Goal: Navigation & Orientation: Find specific page/section

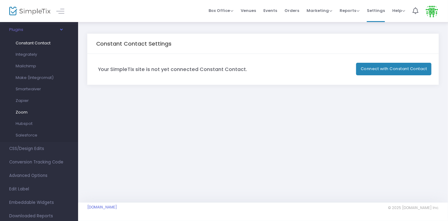
scroll to position [119, 0]
click at [35, 178] on span "Advanced Options" at bounding box center [39, 176] width 60 height 8
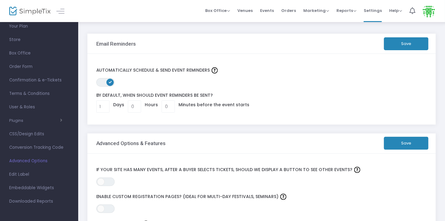
scroll to position [0, 0]
click at [30, 139] on link "CSS/Design Edits" at bounding box center [39, 133] width 78 height 13
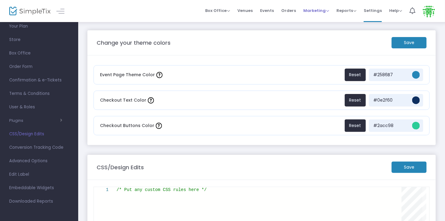
click at [319, 9] on span "Marketing" at bounding box center [316, 11] width 26 height 6
click at [368, 4] on span "Settings" at bounding box center [372, 11] width 18 height 16
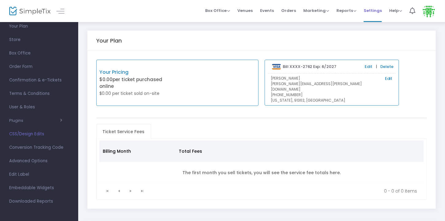
click at [374, 9] on span "Settings" at bounding box center [372, 11] width 18 height 16
drag, startPoint x: 374, startPoint y: 9, endPoint x: 366, endPoint y: 15, distance: 10.1
click at [366, 15] on span "Settings" at bounding box center [372, 11] width 18 height 16
click at [268, 13] on span "Events" at bounding box center [267, 11] width 14 height 16
